Goal: Task Accomplishment & Management: Use online tool/utility

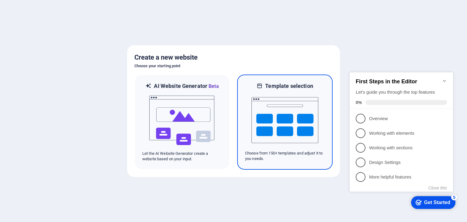
click at [276, 112] on img at bounding box center [285, 120] width 67 height 61
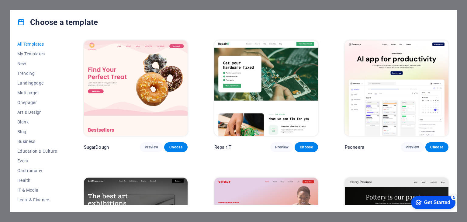
click at [276, 112] on img at bounding box center [266, 88] width 104 height 96
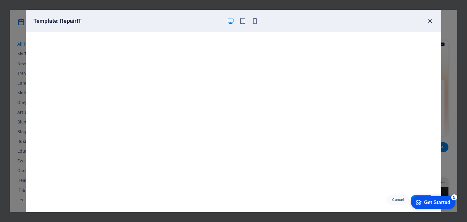
click at [430, 21] on icon "button" at bounding box center [430, 21] width 7 height 7
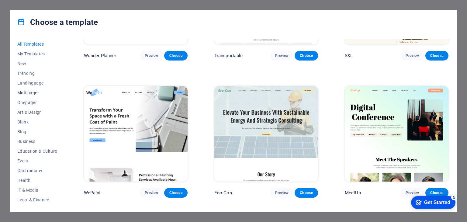
scroll to position [49, 0]
click at [42, 105] on button "Education & Culture" at bounding box center [37, 103] width 40 height 10
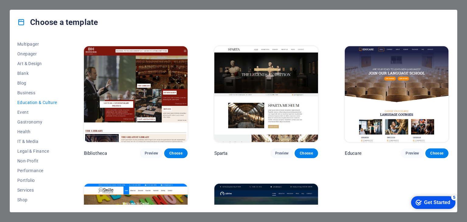
scroll to position [220, 0]
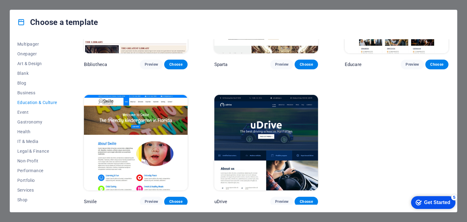
click at [136, 139] on img at bounding box center [136, 143] width 104 height 96
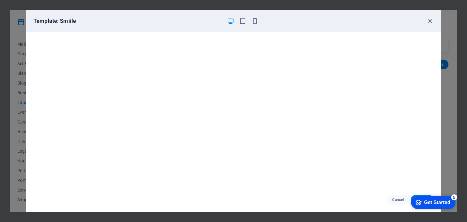
scroll to position [2, 0]
click at [449, 198] on div "checkmark Get Started 5" at bounding box center [433, 202] width 44 height 13
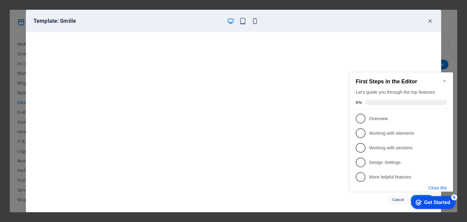
click at [443, 186] on button "Close this" at bounding box center [438, 188] width 19 height 5
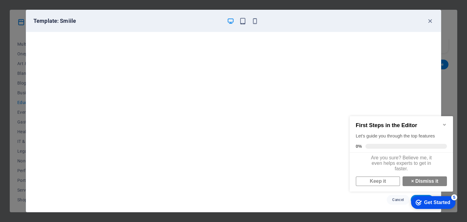
click at [439, 10] on div "Template: Smiile" at bounding box center [233, 21] width 415 height 22
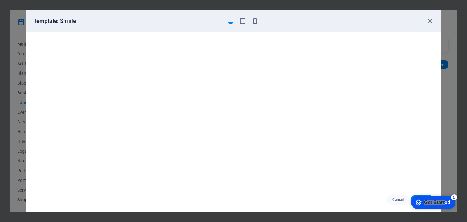
drag, startPoint x: 445, startPoint y: 200, endPoint x: 422, endPoint y: 161, distance: 46.1
click html "checkmark Get Started 5 First Steps in the Editor Let's guide you through the t…"
click at [450, 205] on div "Get Started" at bounding box center [437, 202] width 26 height 5
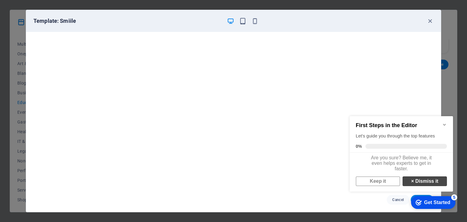
click at [411, 184] on strong "×" at bounding box center [412, 181] width 3 height 5
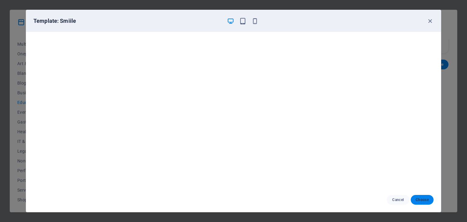
click at [426, 200] on span "Choose" at bounding box center [422, 199] width 13 height 5
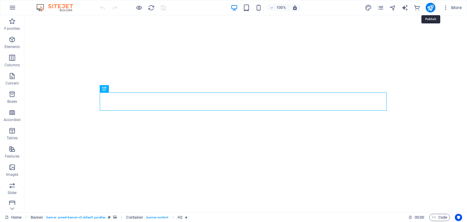
drag, startPoint x: 430, startPoint y: 6, endPoint x: 428, endPoint y: 15, distance: 9.2
click at [428, 15] on header "100% More" at bounding box center [233, 7] width 467 height 15
click at [429, 4] on icon "publish" at bounding box center [430, 7] width 7 height 7
